Goal: Information Seeking & Learning: Learn about a topic

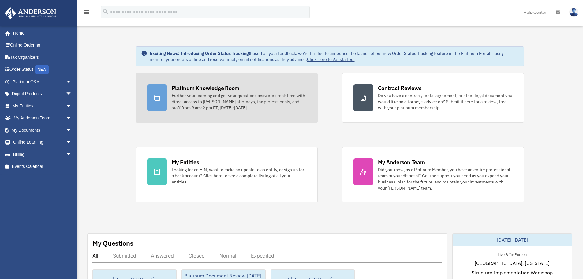
click at [241, 99] on div "Further your learning and get your questions answered real-time with direct acc…" at bounding box center [239, 101] width 135 height 18
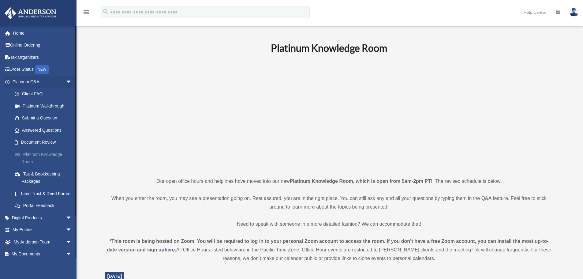
click at [38, 154] on link "Platinum Knowledge Room" at bounding box center [45, 158] width 72 height 20
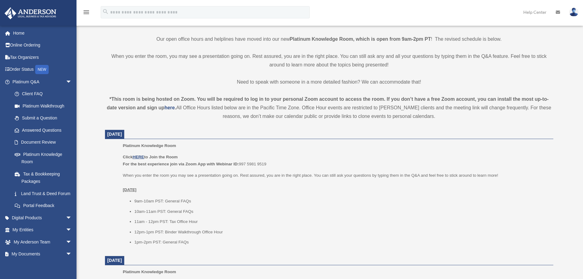
scroll to position [153, 0]
